Goal: Task Accomplishment & Management: Manage account settings

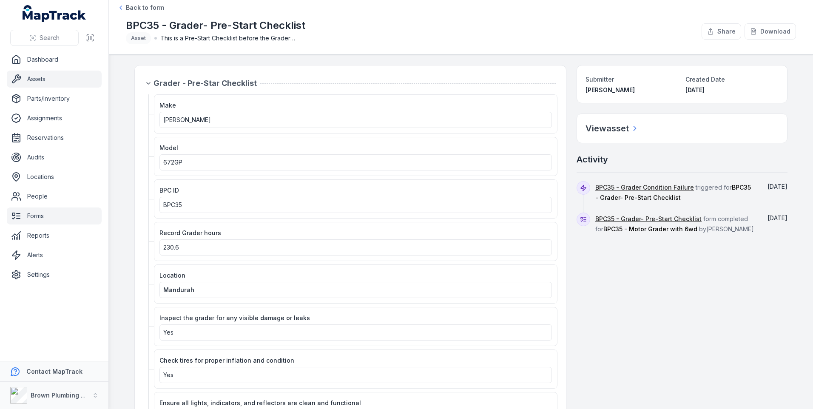
click at [56, 80] on link "Assets" at bounding box center [54, 79] width 95 height 17
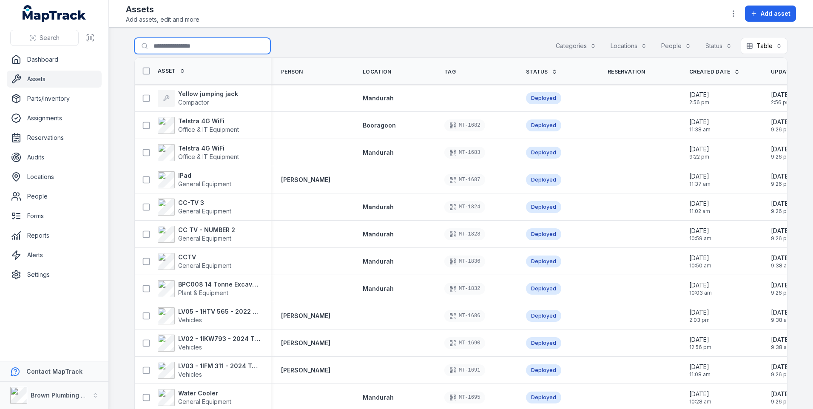
click at [173, 51] on input "Search for assets" at bounding box center [202, 46] width 136 height 16
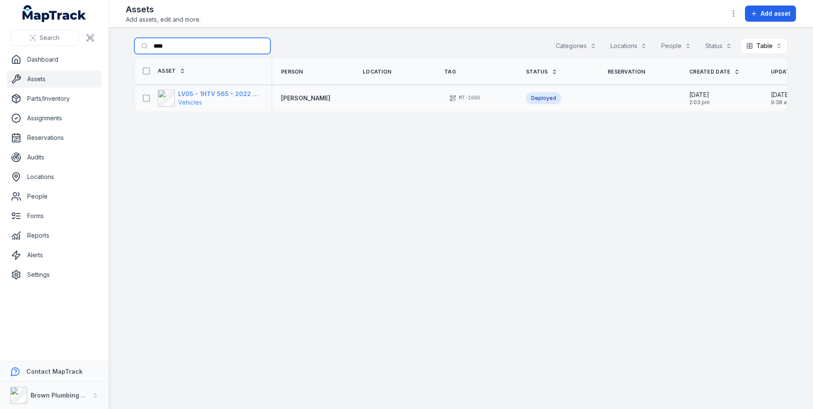
type input "****"
click at [203, 91] on strong "LV05 - 1HTV 565 - 2022 Mitsubishi Triton" at bounding box center [219, 94] width 83 height 9
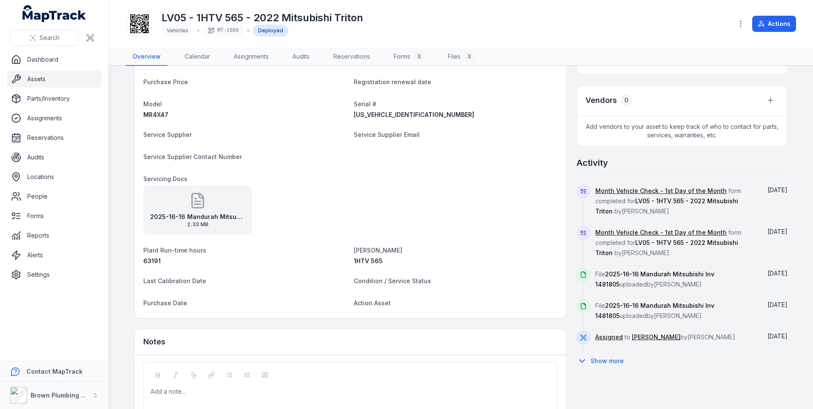
scroll to position [170, 0]
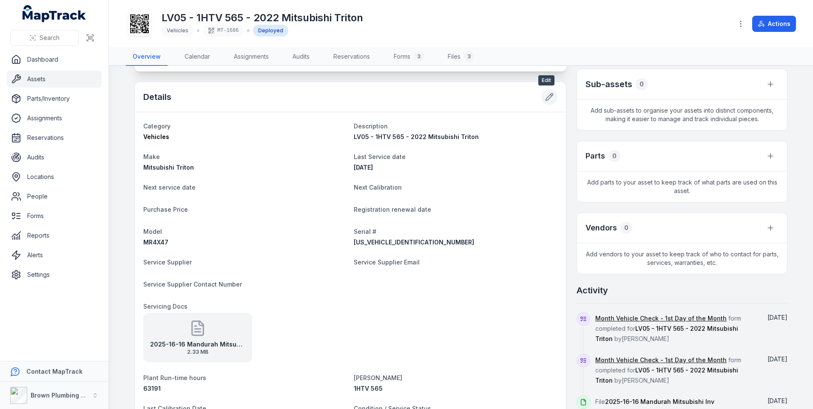
click at [545, 96] on icon at bounding box center [549, 97] width 9 height 9
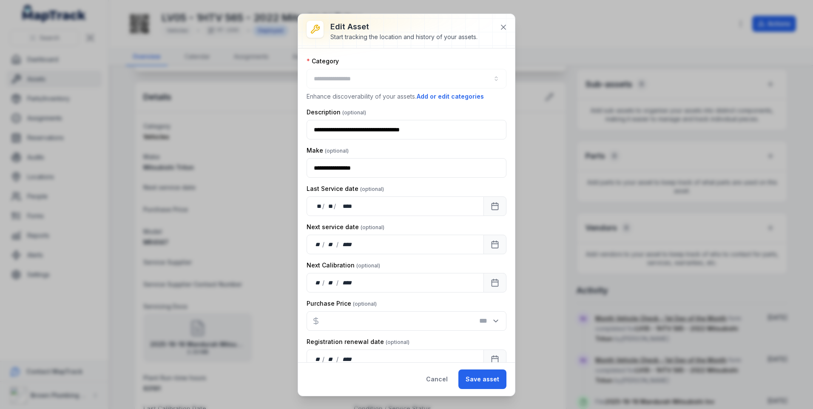
type input "********"
click at [492, 206] on rect "Calendar" at bounding box center [495, 206] width 6 height 6
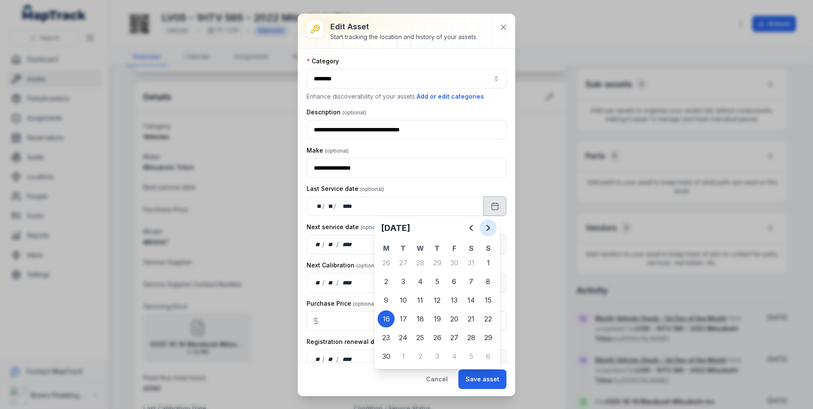
click at [487, 229] on icon "Next" at bounding box center [488, 228] width 10 height 10
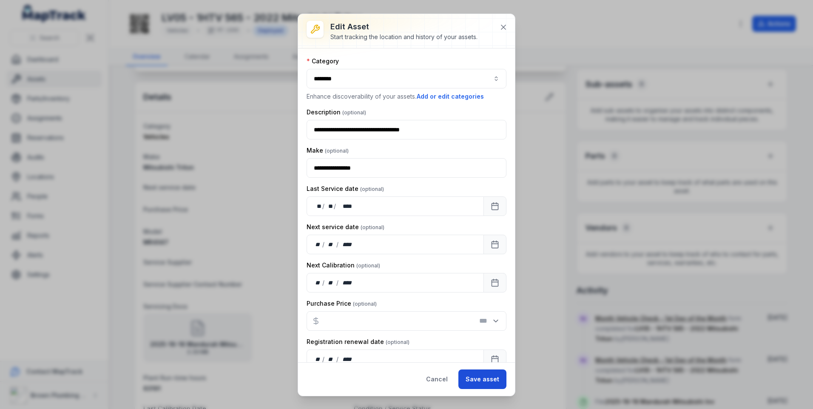
click at [482, 382] on button "Save asset" at bounding box center [483, 380] width 48 height 20
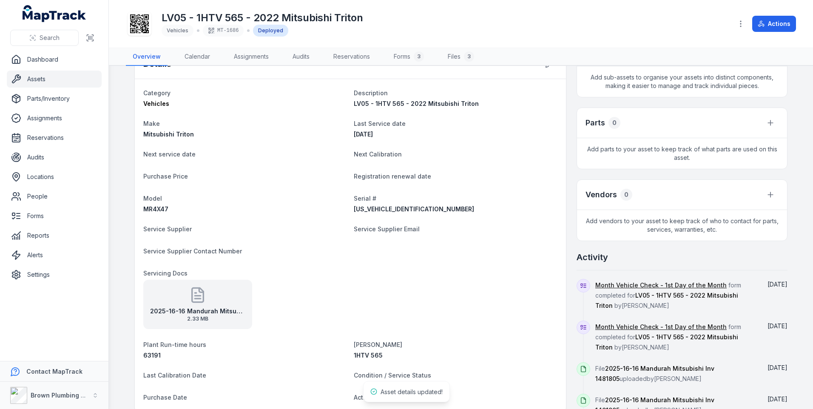
scroll to position [213, 0]
